Goal: Information Seeking & Learning: Learn about a topic

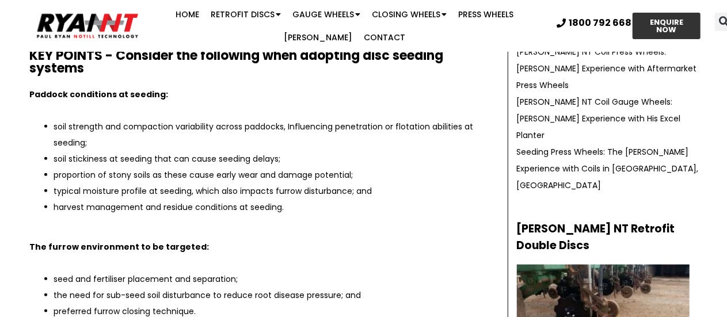
scroll to position [518, 0]
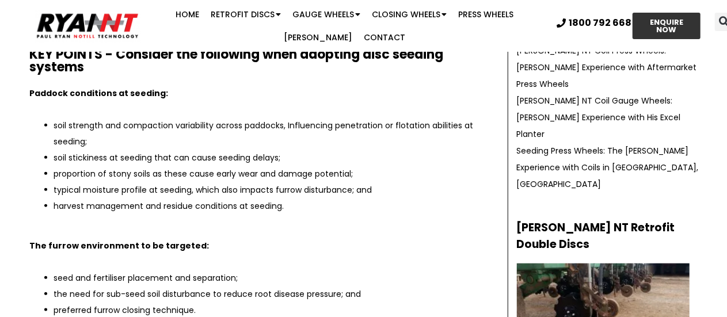
click at [150, 105] on p at bounding box center [260, 109] width 460 height 16
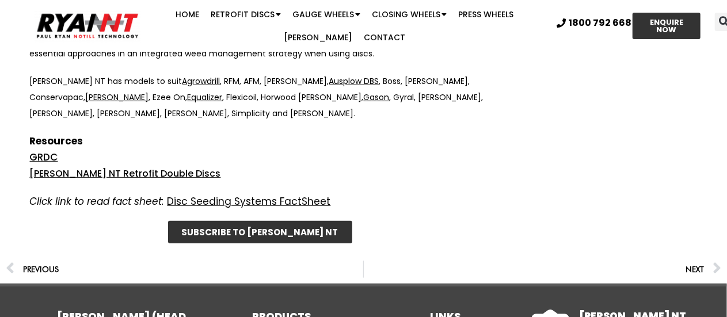
scroll to position [6793, 0]
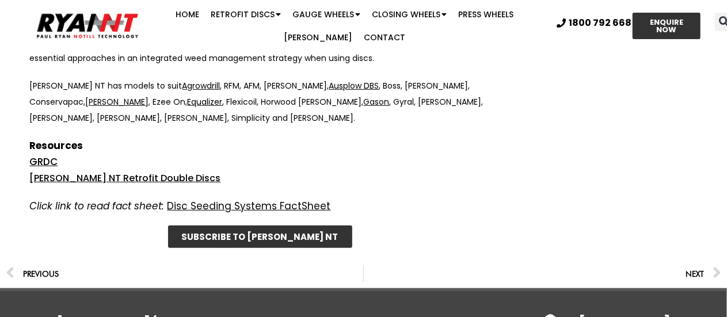
click at [47, 155] on span "GRDC" at bounding box center [44, 162] width 28 height 14
click at [72, 172] on link "[PERSON_NAME] NT Retrofit Double Discs" at bounding box center [125, 178] width 191 height 13
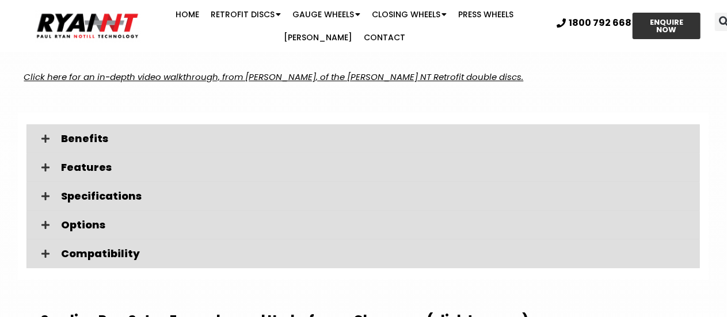
scroll to position [1619, 0]
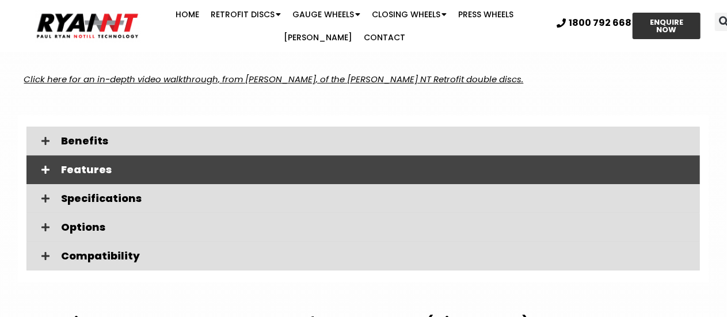
click at [83, 165] on span "Features" at bounding box center [376, 170] width 630 height 10
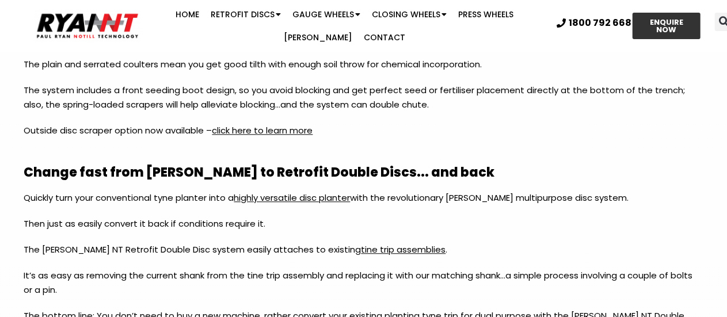
scroll to position [1305, 0]
